Goal: Task Accomplishment & Management: Manage account settings

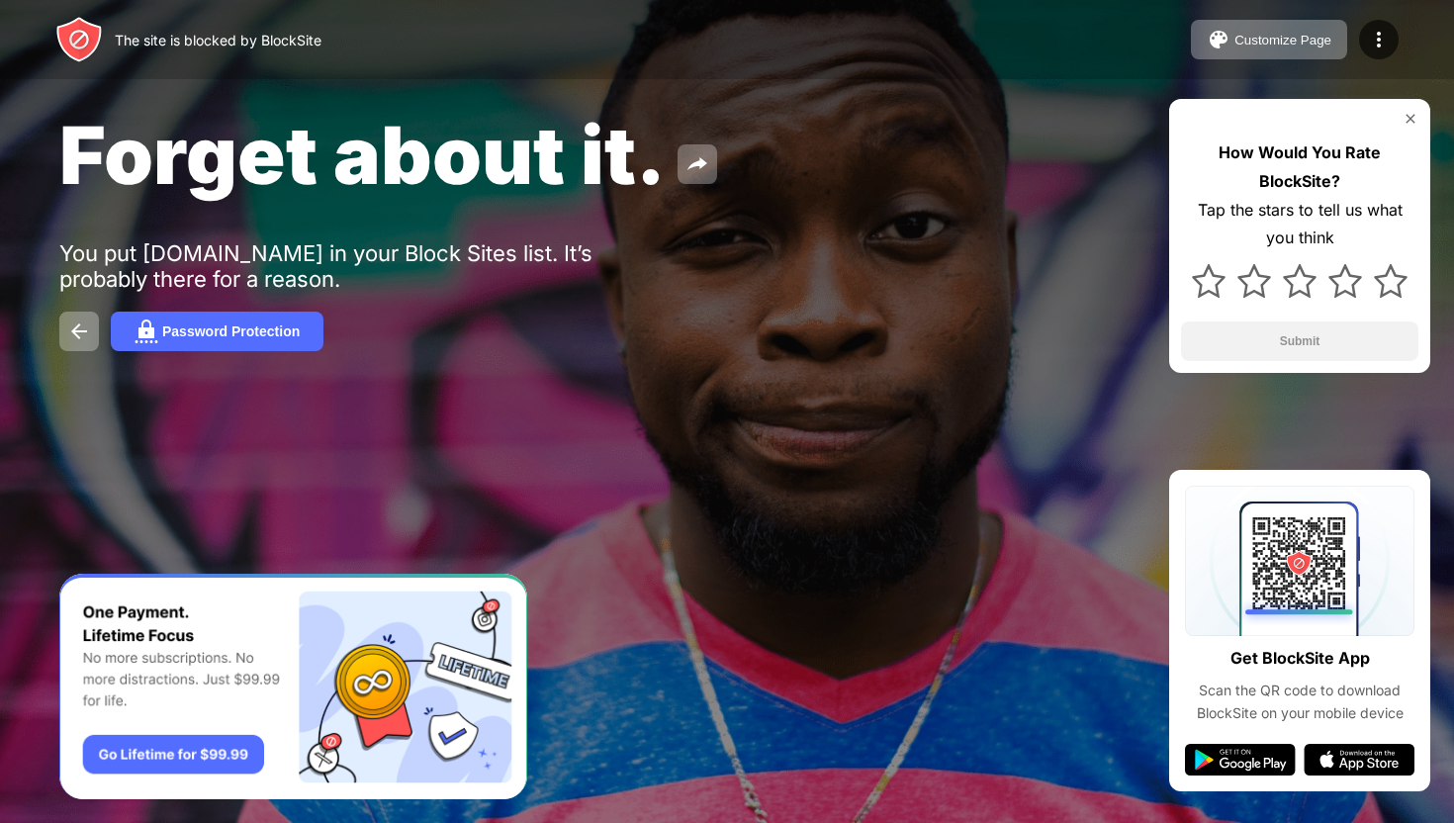
click at [161, 39] on div "The site is blocked by BlockSite" at bounding box center [218, 40] width 207 height 17
click at [157, 29] on div "The site is blocked by BlockSite" at bounding box center [188, 39] width 266 height 47
click at [75, 308] on div "Forget about it. You put youtube.com in your Block Sites list. It’s probably th…" at bounding box center [727, 229] width 1454 height 458
click at [72, 346] on button at bounding box center [79, 332] width 40 height 40
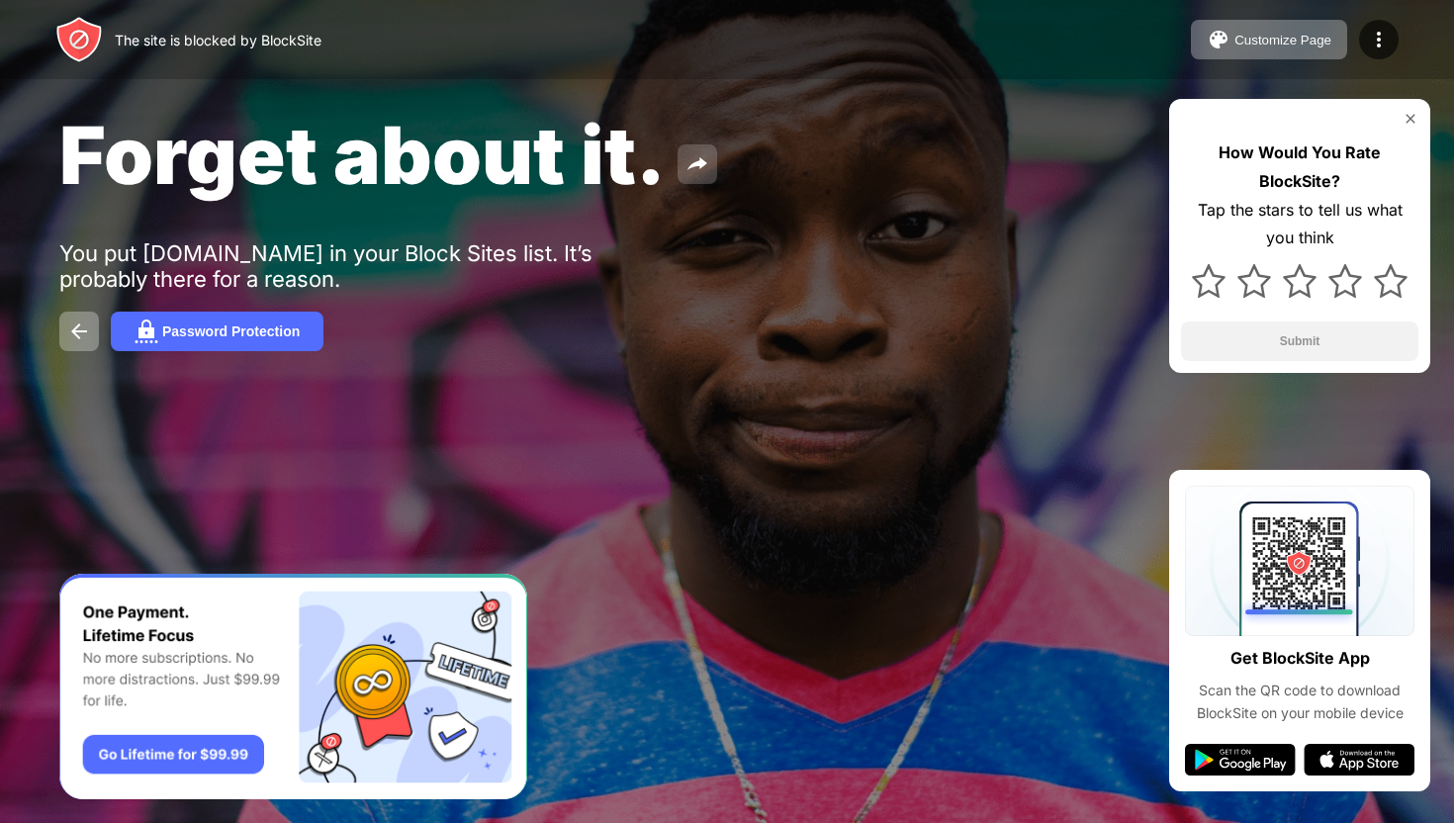
click at [686, 166] on img at bounding box center [698, 164] width 24 height 24
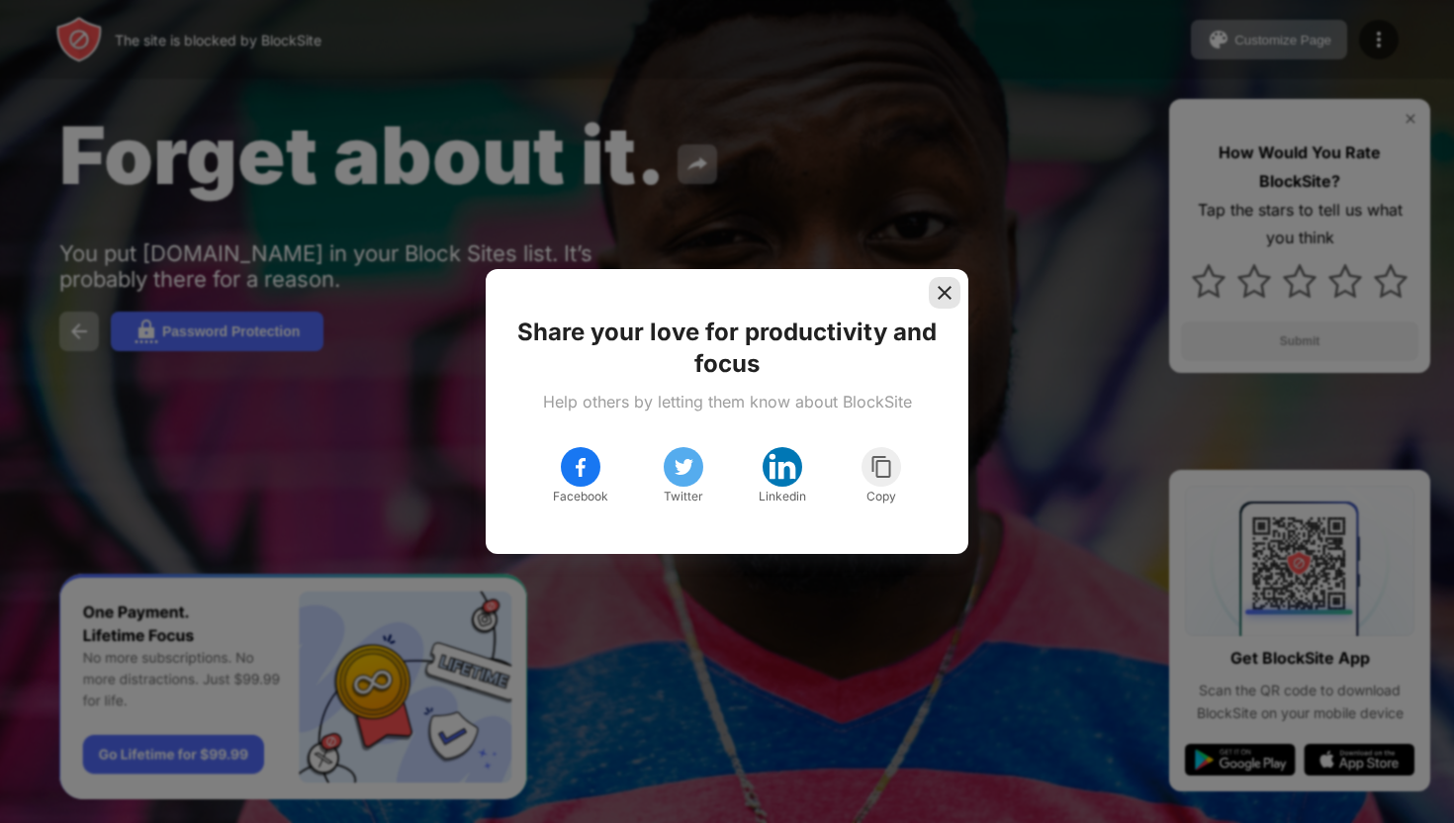
click at [940, 289] on img at bounding box center [945, 293] width 20 height 20
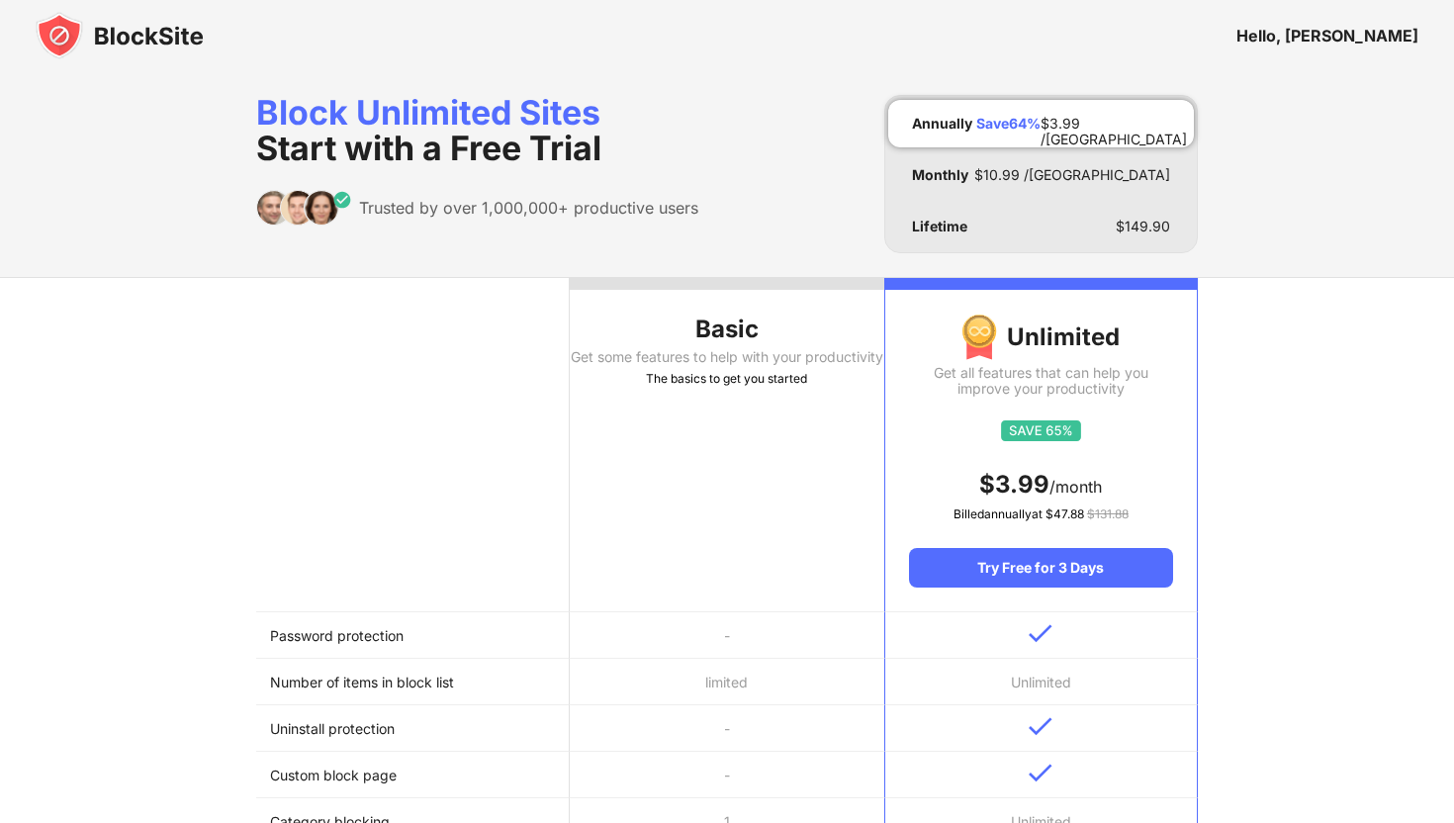
click at [155, 23] on img at bounding box center [120, 35] width 168 height 47
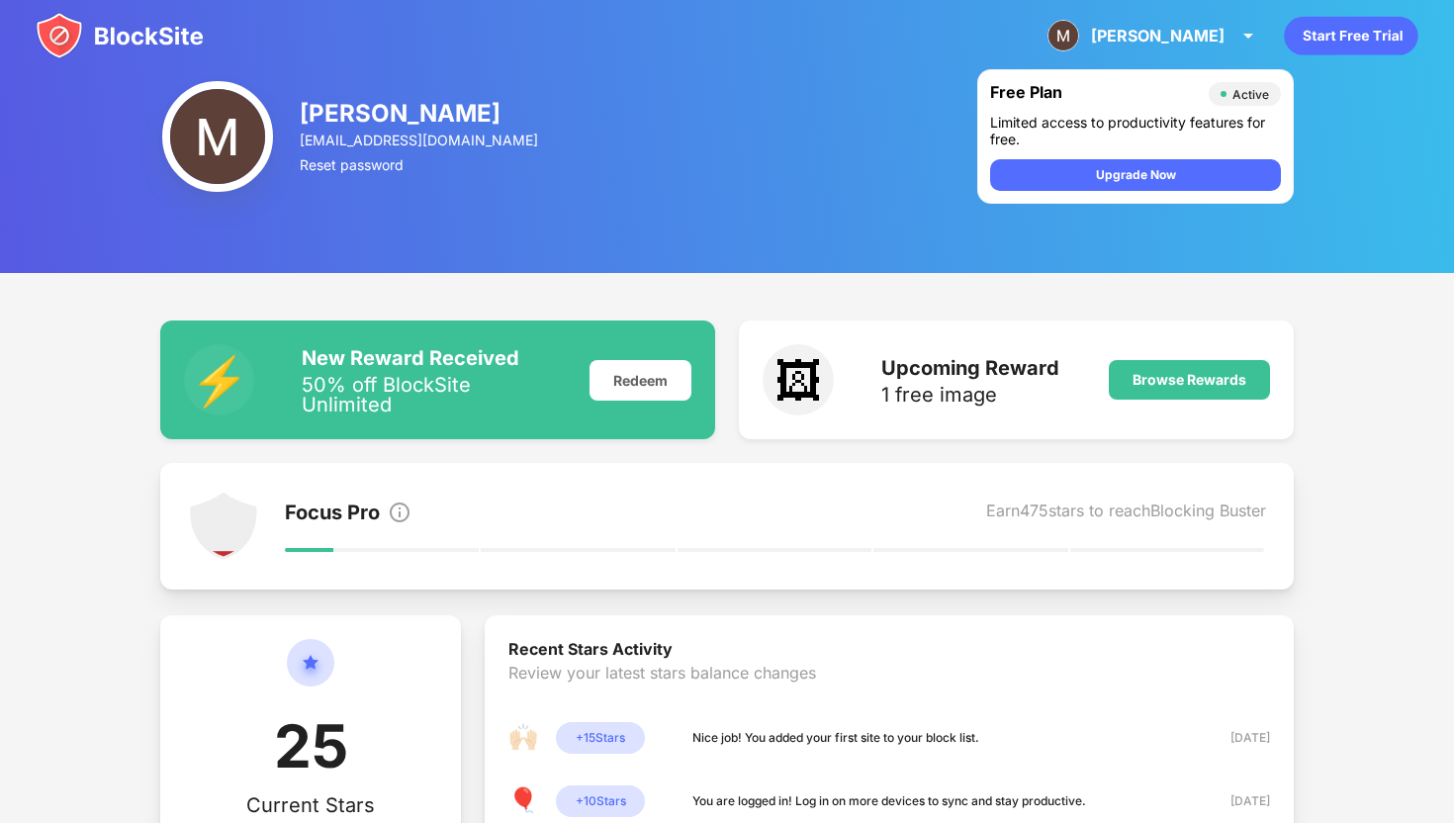
click at [161, 36] on img at bounding box center [120, 35] width 168 height 47
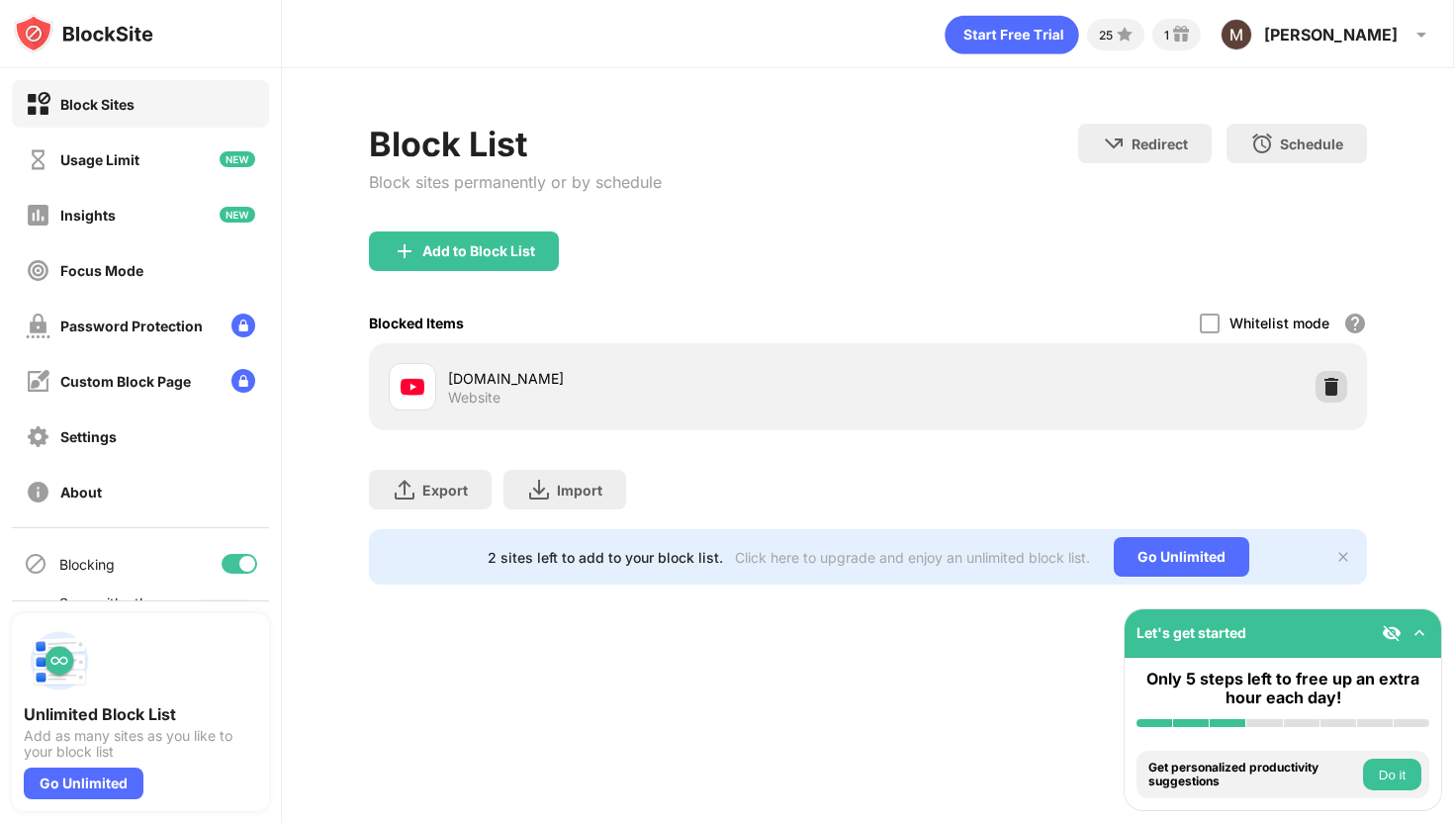
click at [1324, 388] on img at bounding box center [1332, 387] width 20 height 20
